Goal: Navigation & Orientation: Understand site structure

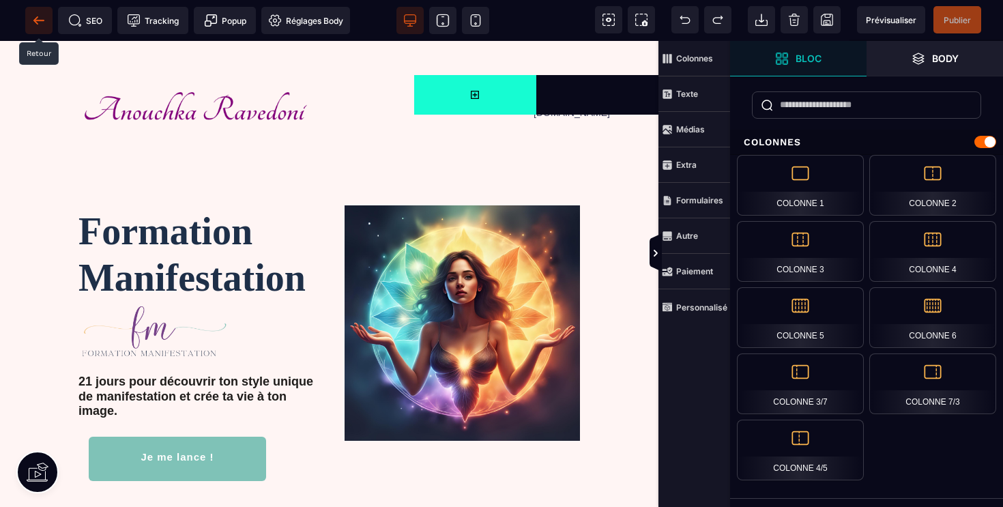
click at [40, 18] on icon at bounding box center [39, 21] width 14 height 14
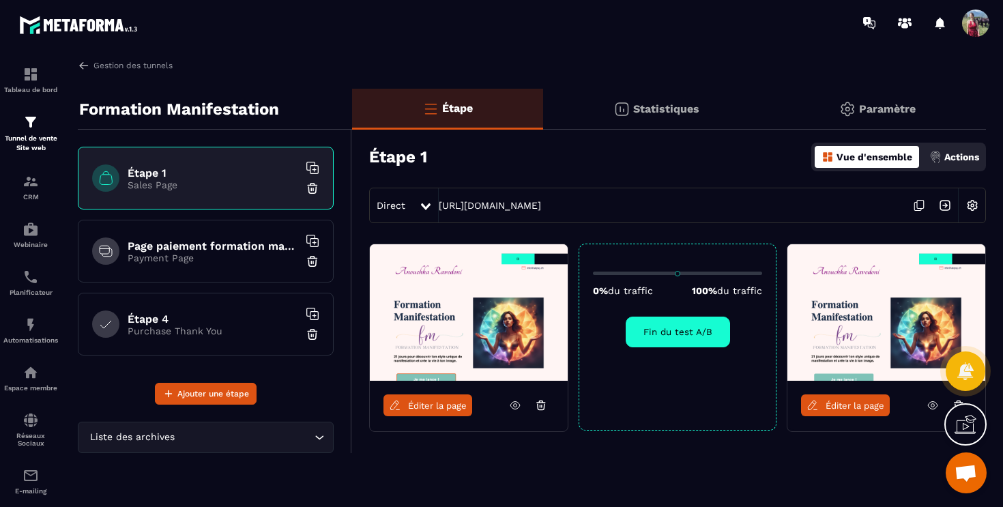
click at [987, 23] on span at bounding box center [976, 23] width 27 height 27
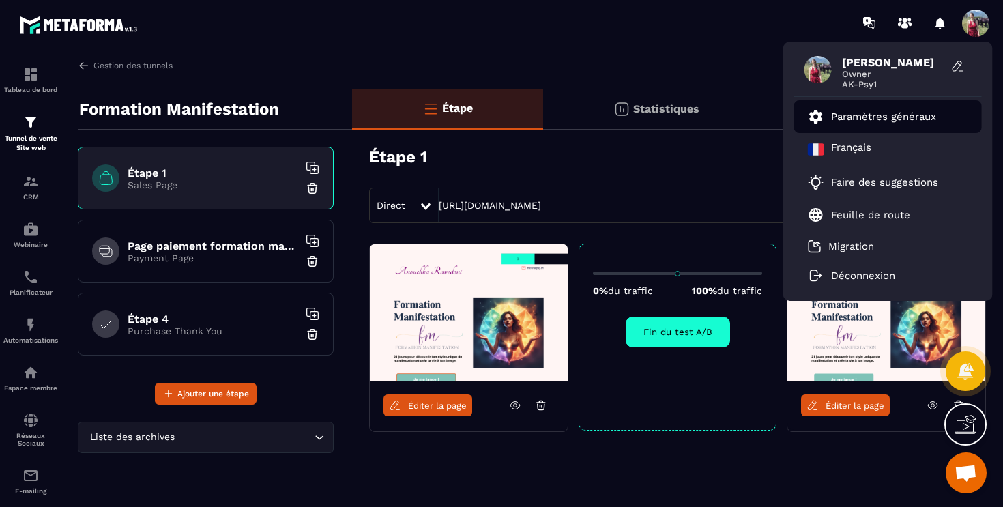
click at [917, 114] on p "Paramètres généraux" at bounding box center [883, 117] width 105 height 12
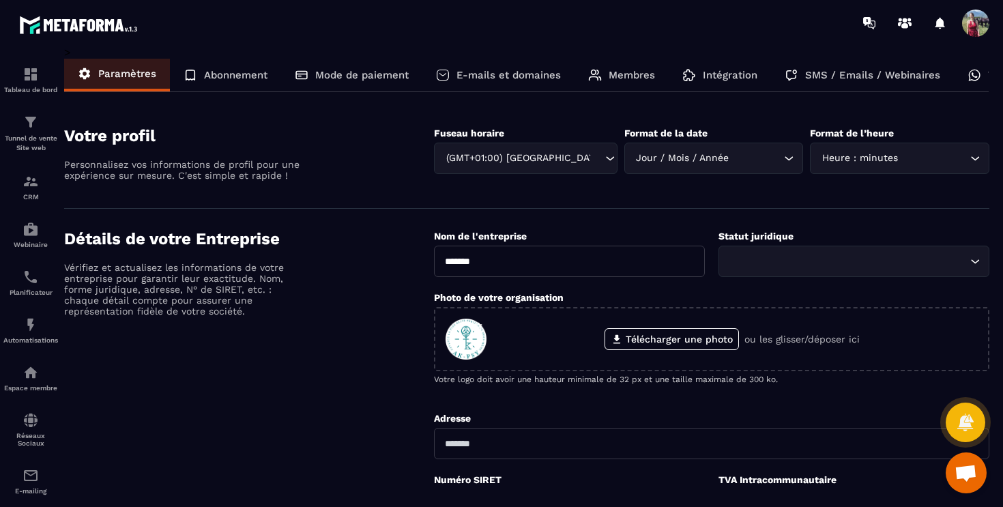
click at [543, 75] on p "E-mails et domaines" at bounding box center [509, 75] width 104 height 12
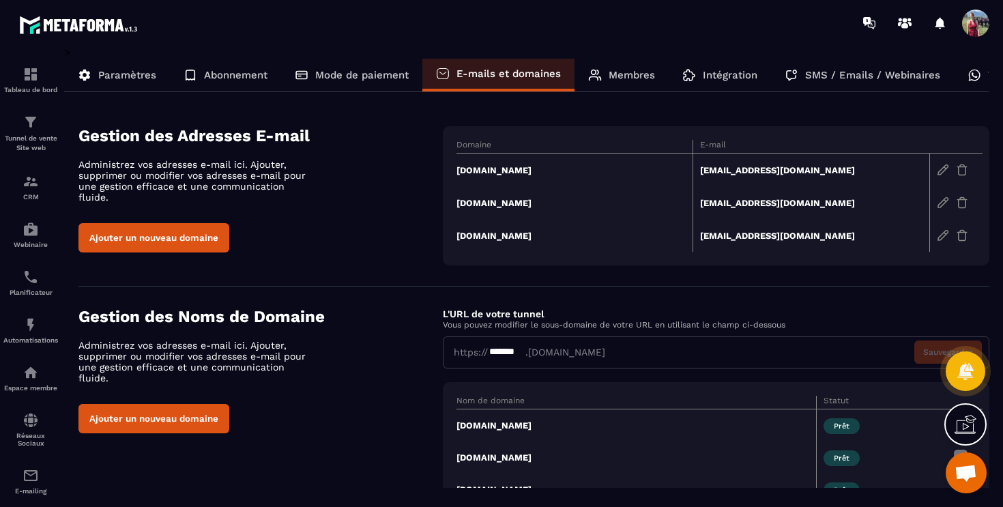
click at [968, 27] on span at bounding box center [976, 23] width 27 height 27
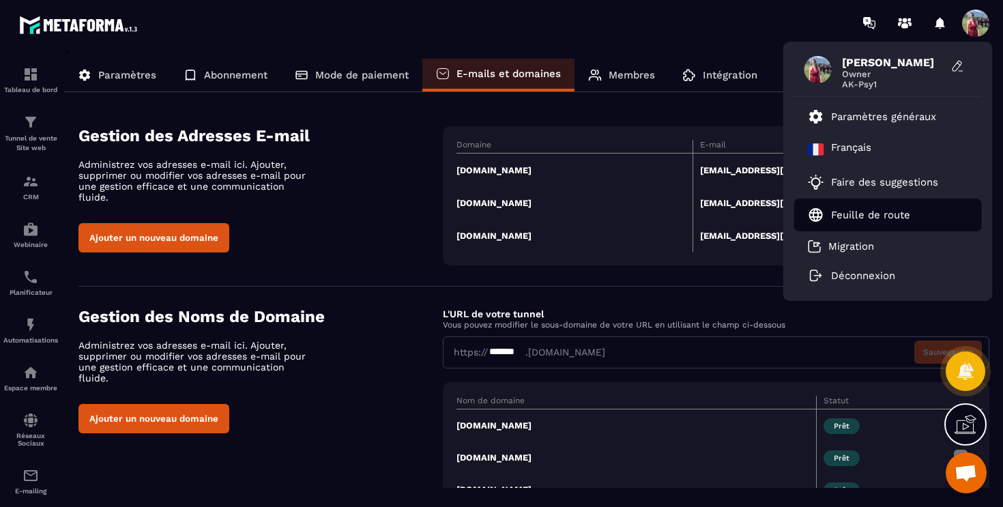
click at [891, 219] on p "Feuille de route" at bounding box center [870, 215] width 79 height 12
click at [748, 25] on div "[PERSON_NAME] Owner AK-Psy1 Paramètres généraux Français Faire des suggestions …" at bounding box center [581, 23] width 843 height 46
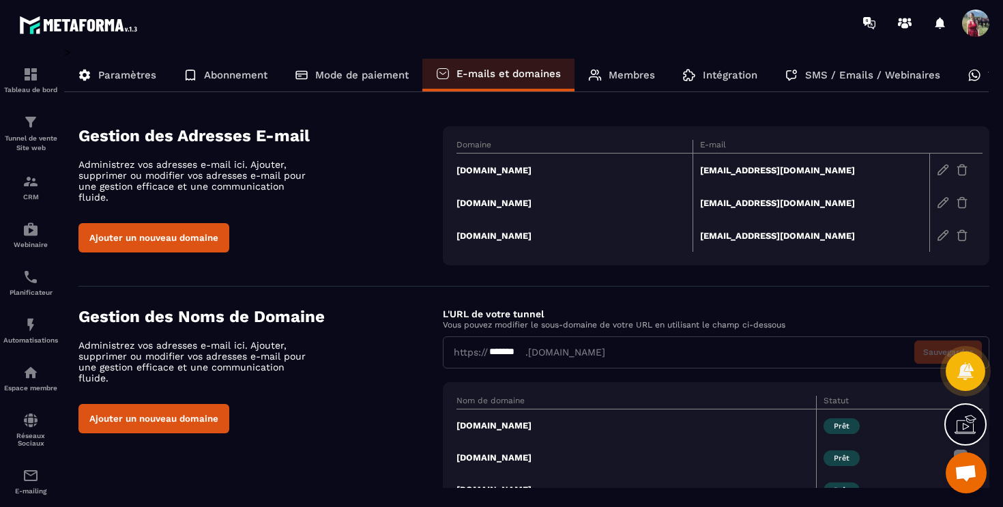
click at [634, 72] on p "Membres" at bounding box center [632, 75] width 46 height 12
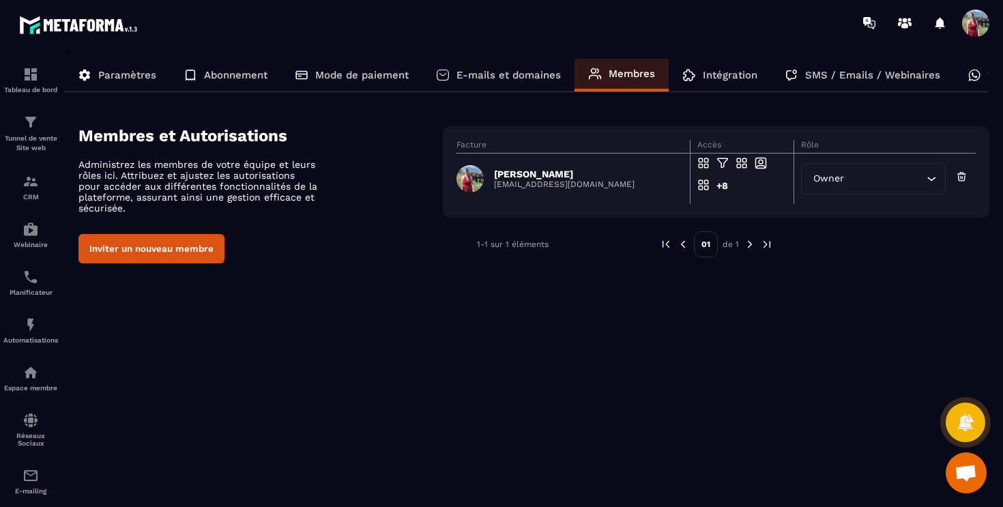
click at [729, 76] on p "Intégration" at bounding box center [730, 75] width 55 height 12
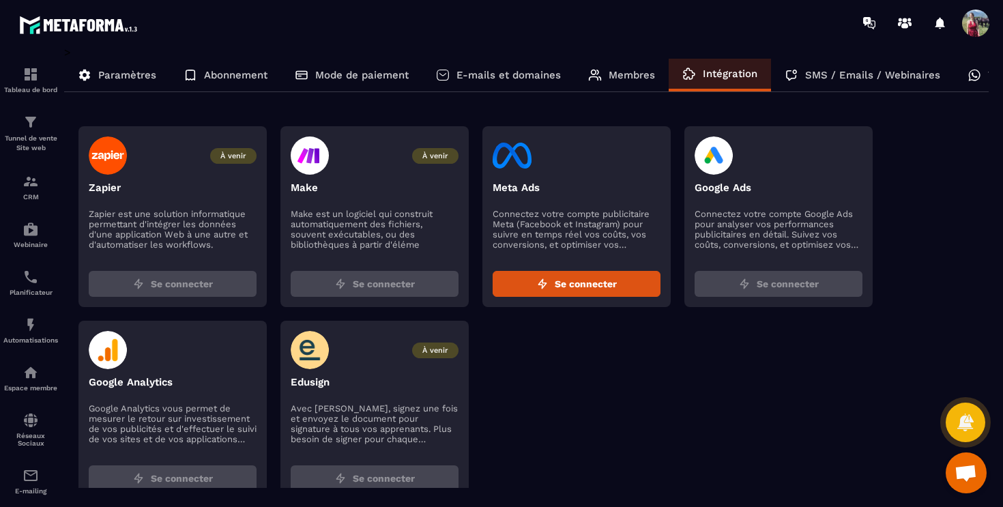
click at [128, 69] on p "Paramètres" at bounding box center [127, 75] width 58 height 12
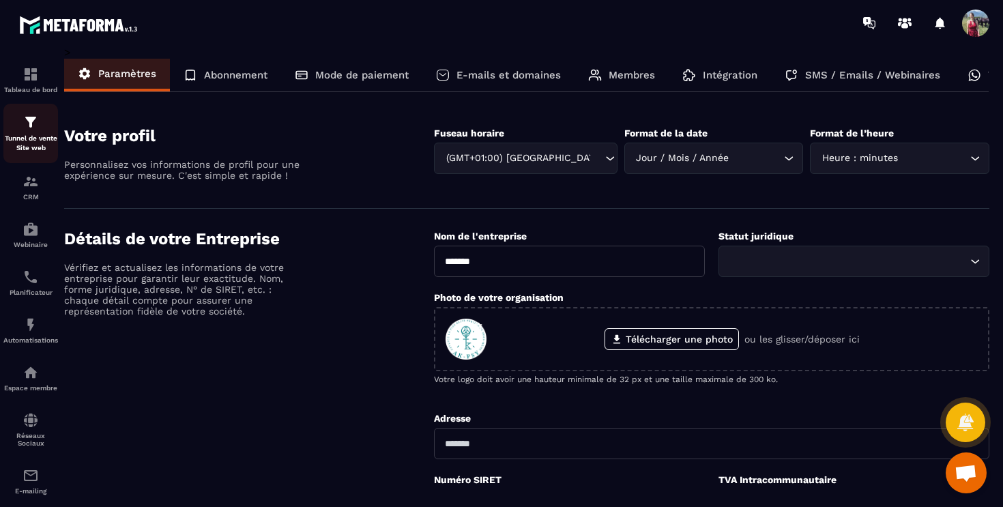
click at [33, 133] on div "Tunnel de vente Site web" at bounding box center [30, 133] width 55 height 39
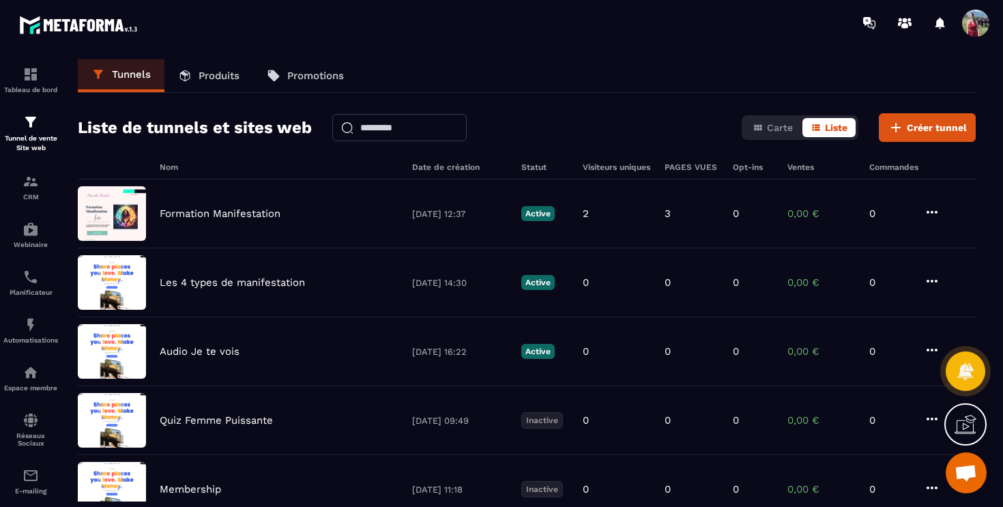
click at [430, 44] on div at bounding box center [581, 23] width 843 height 46
